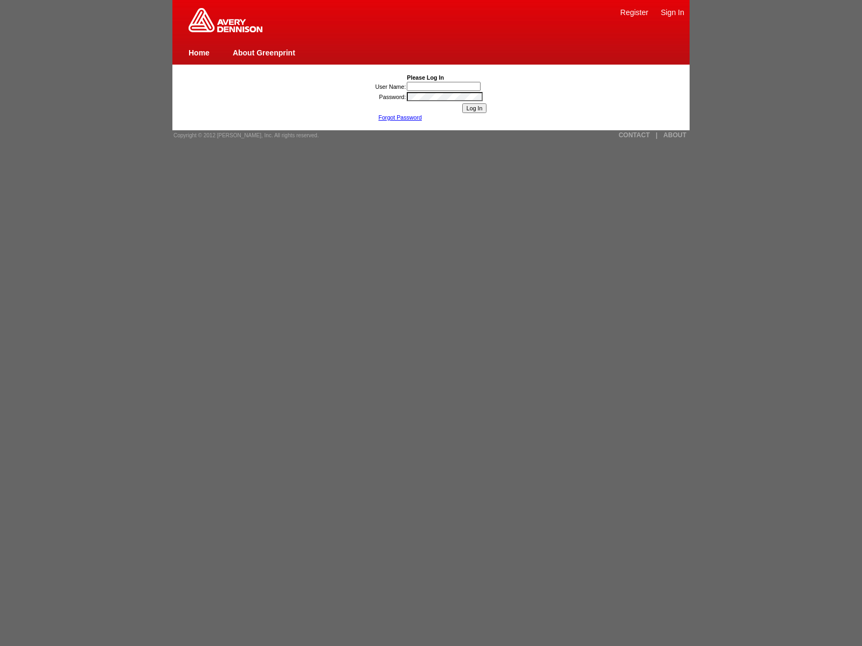
click at [199, 52] on link "Home" at bounding box center [198, 52] width 21 height 9
